Goal: Go to known website: Access a specific website the user already knows

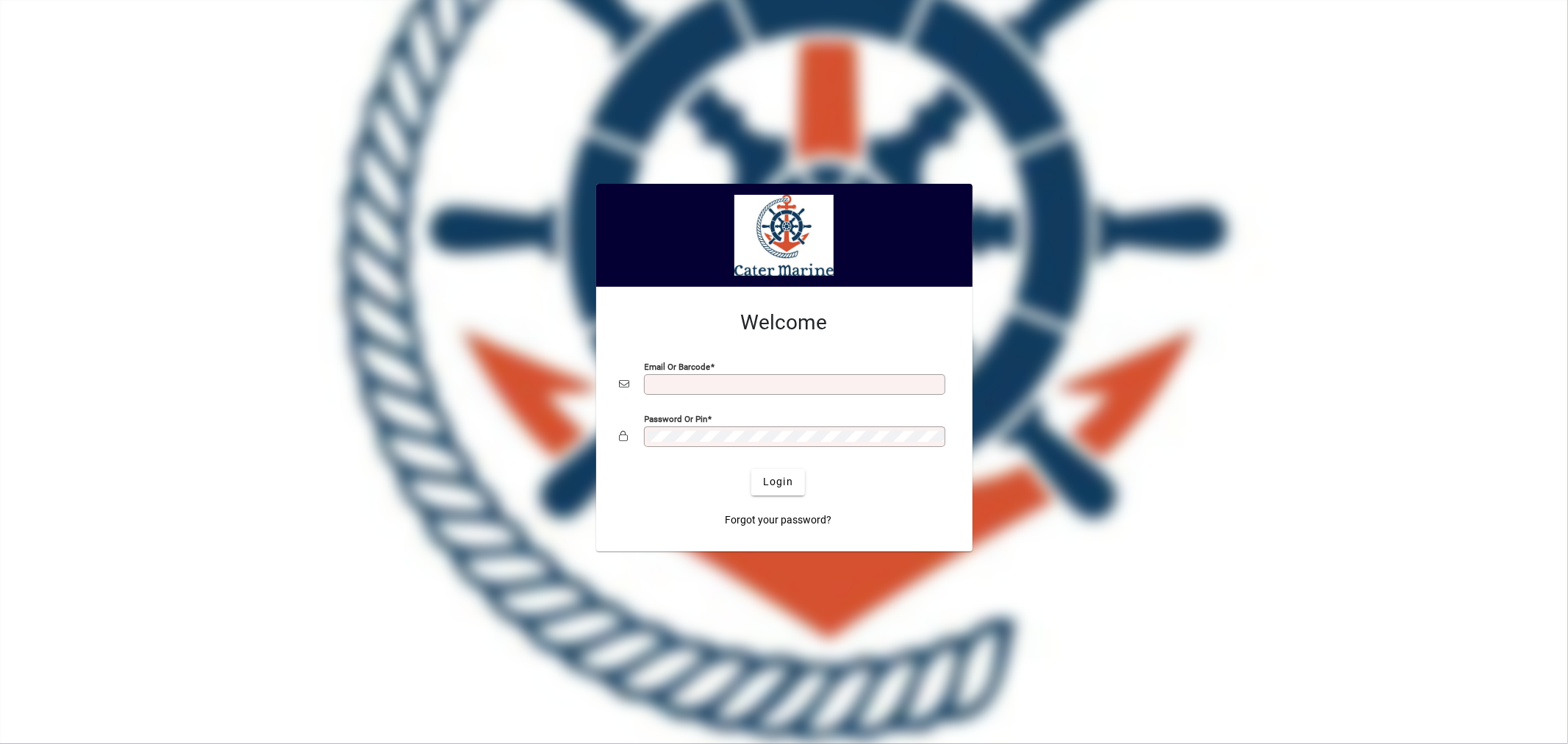
click at [719, 376] on div "Email or Barcode" at bounding box center [795, 383] width 301 height 20
type input "**********"
click at [751, 469] on button "Login" at bounding box center [777, 482] width 54 height 26
